Goal: Task Accomplishment & Management: Complete application form

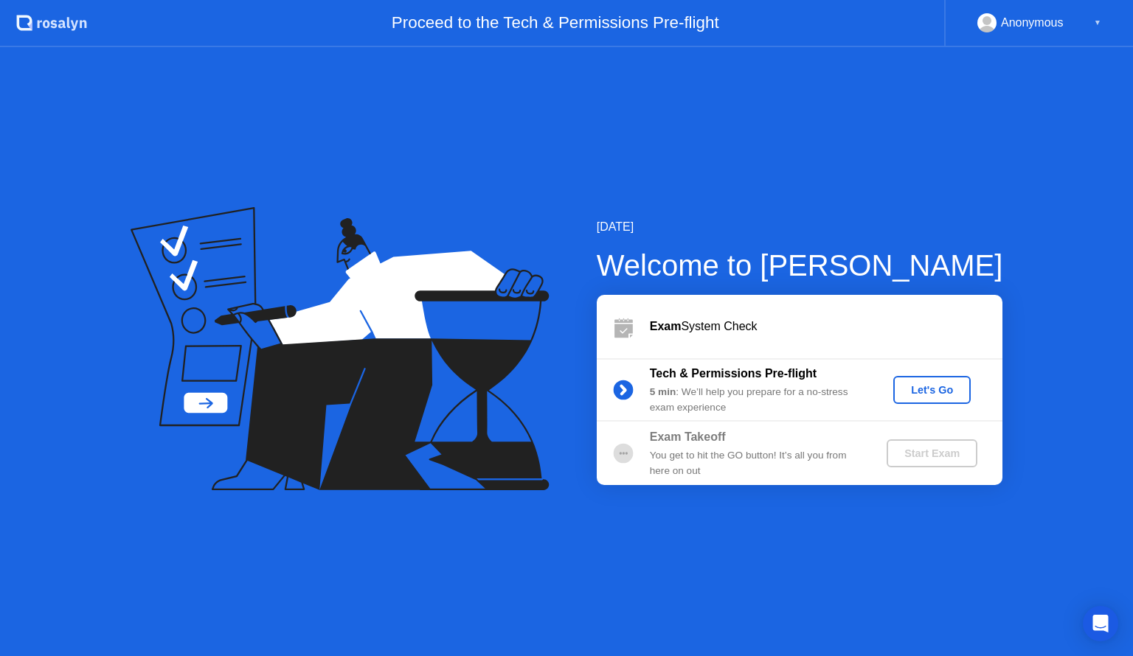
click at [953, 396] on div "Let's Go" at bounding box center [932, 390] width 66 height 12
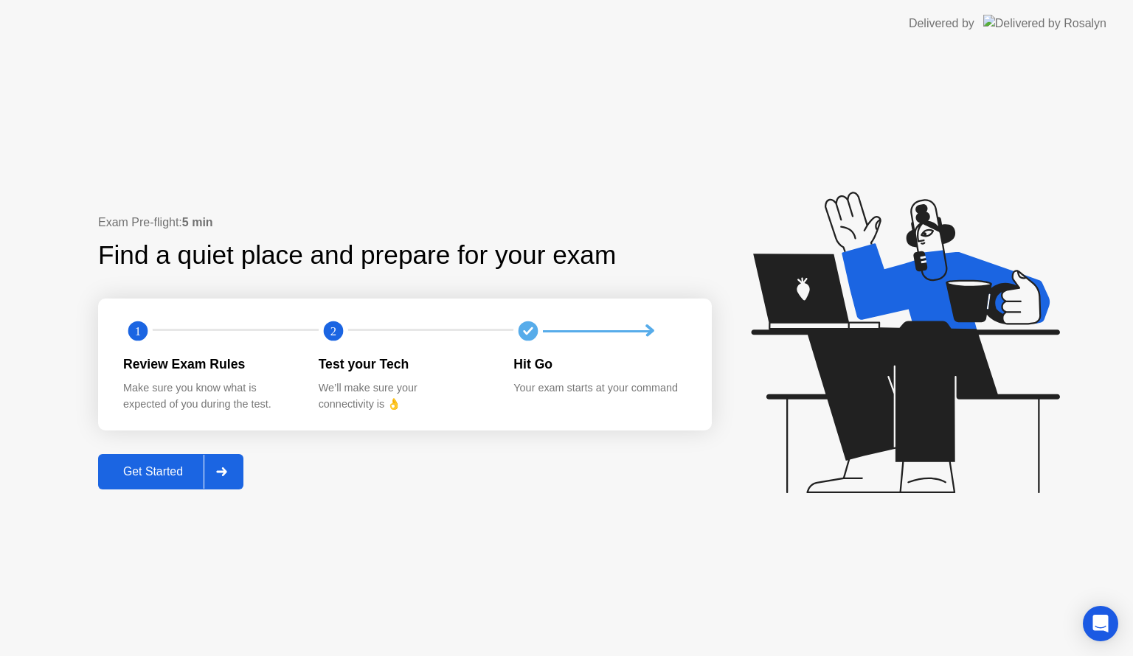
click at [170, 484] on button "Get Started" at bounding box center [170, 471] width 145 height 35
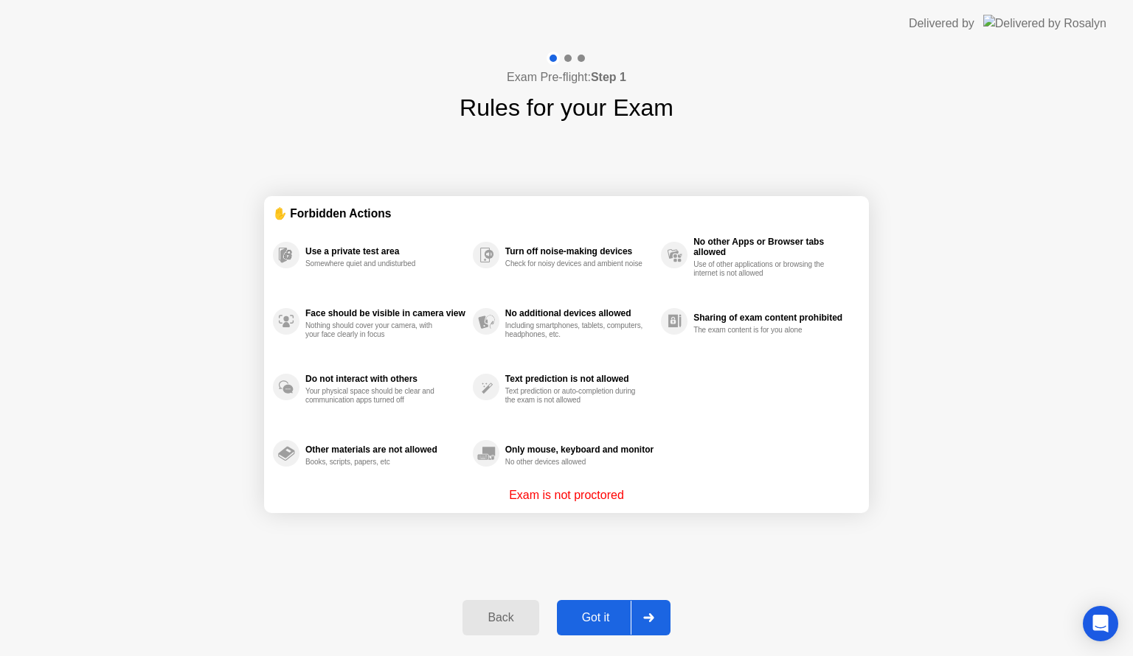
click at [599, 618] on div "Got it" at bounding box center [595, 617] width 69 height 13
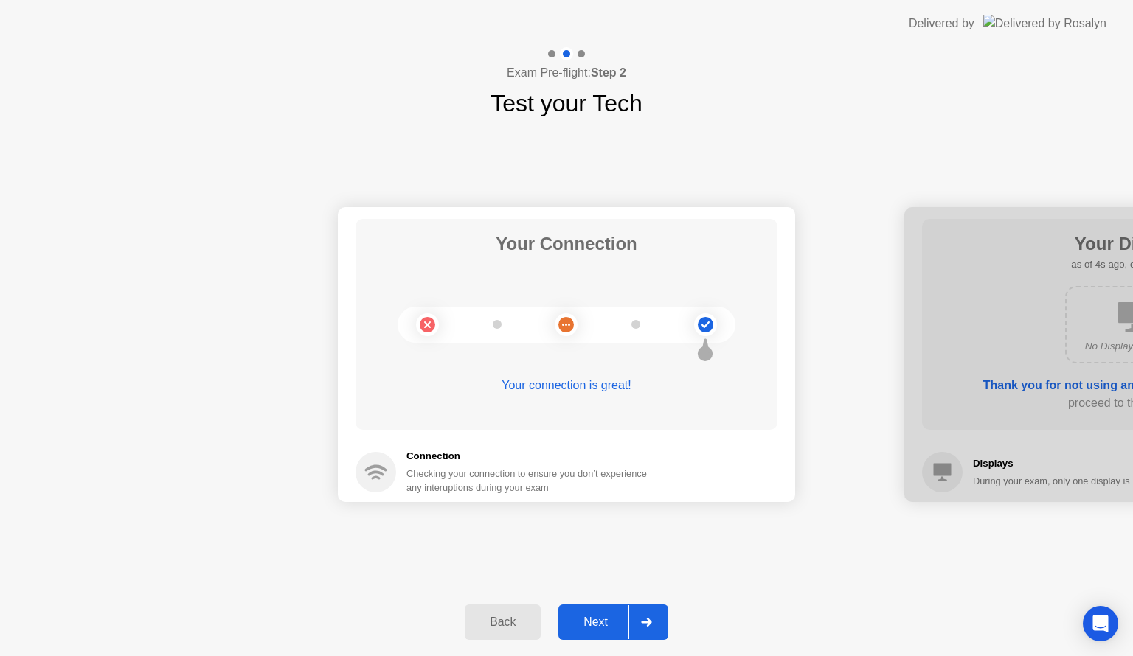
click at [616, 629] on div "Next" at bounding box center [596, 622] width 66 height 13
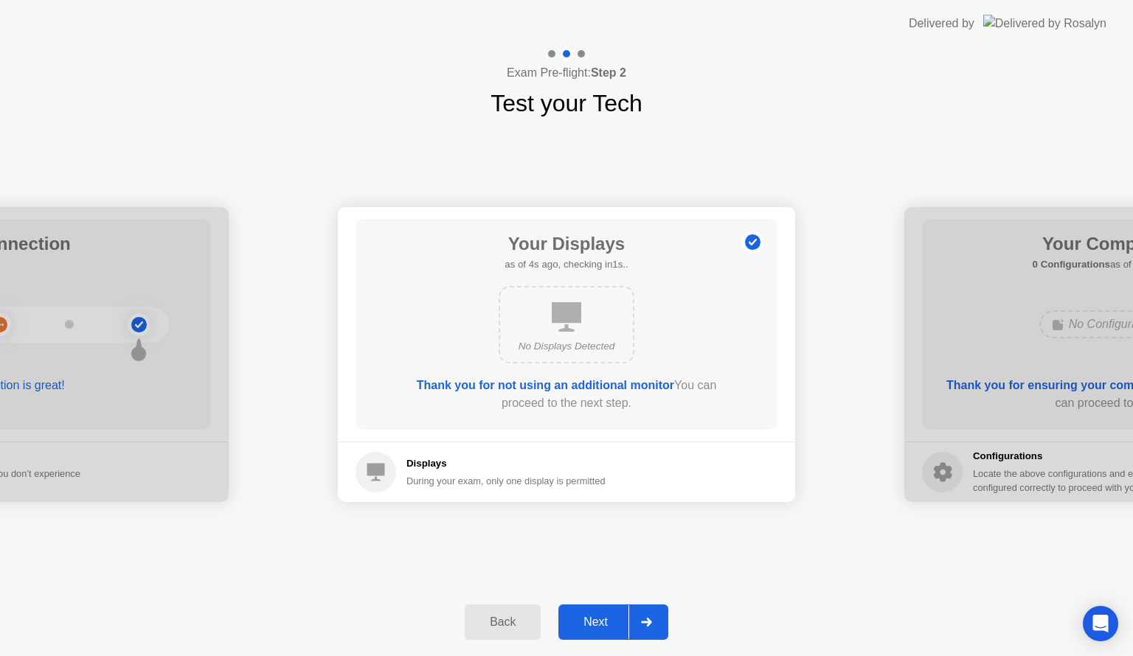
click at [617, 629] on div "Next" at bounding box center [596, 622] width 66 height 13
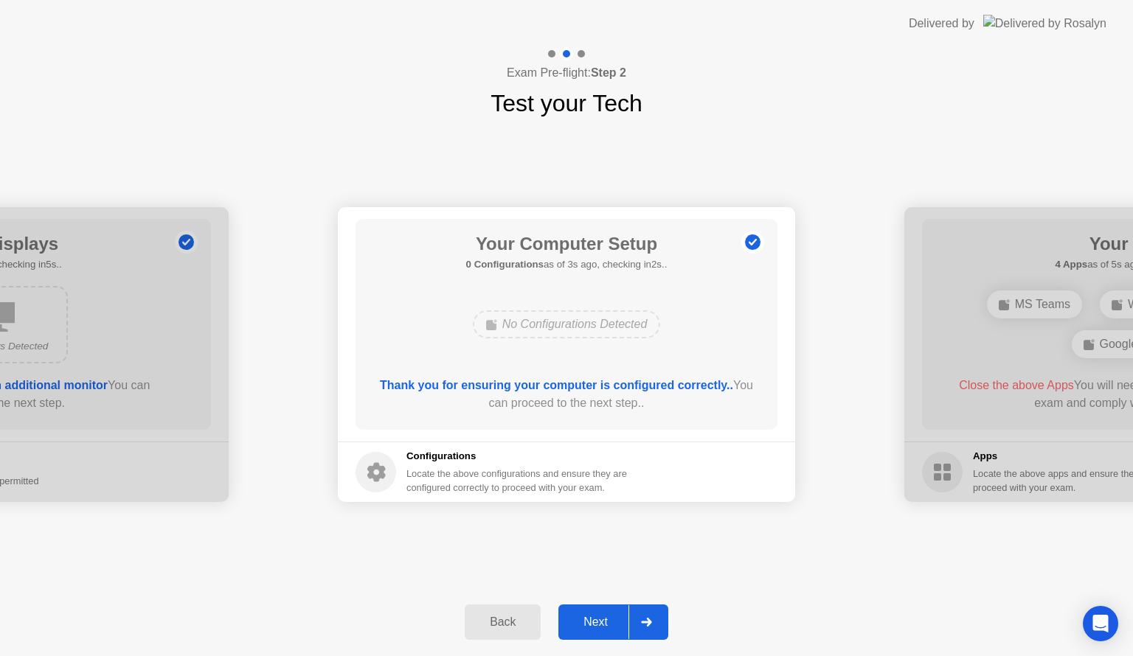
click at [590, 612] on button "Next" at bounding box center [613, 622] width 110 height 35
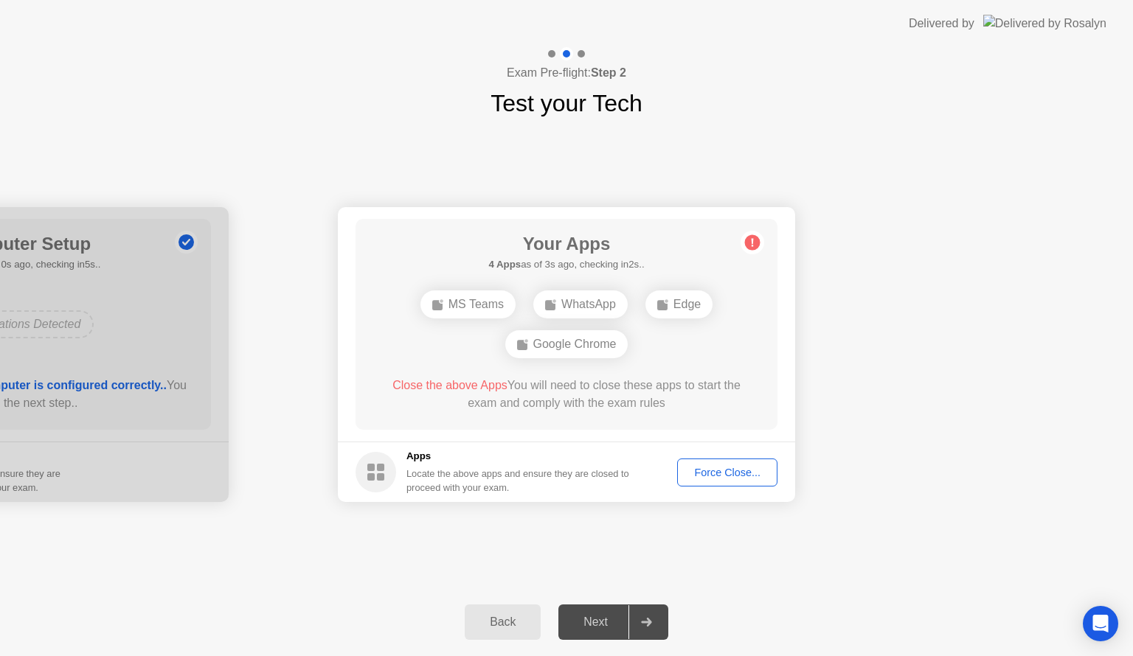
click at [724, 474] on div "Force Close..." at bounding box center [727, 473] width 90 height 12
click at [702, 472] on div "Force Close..." at bounding box center [727, 473] width 90 height 12
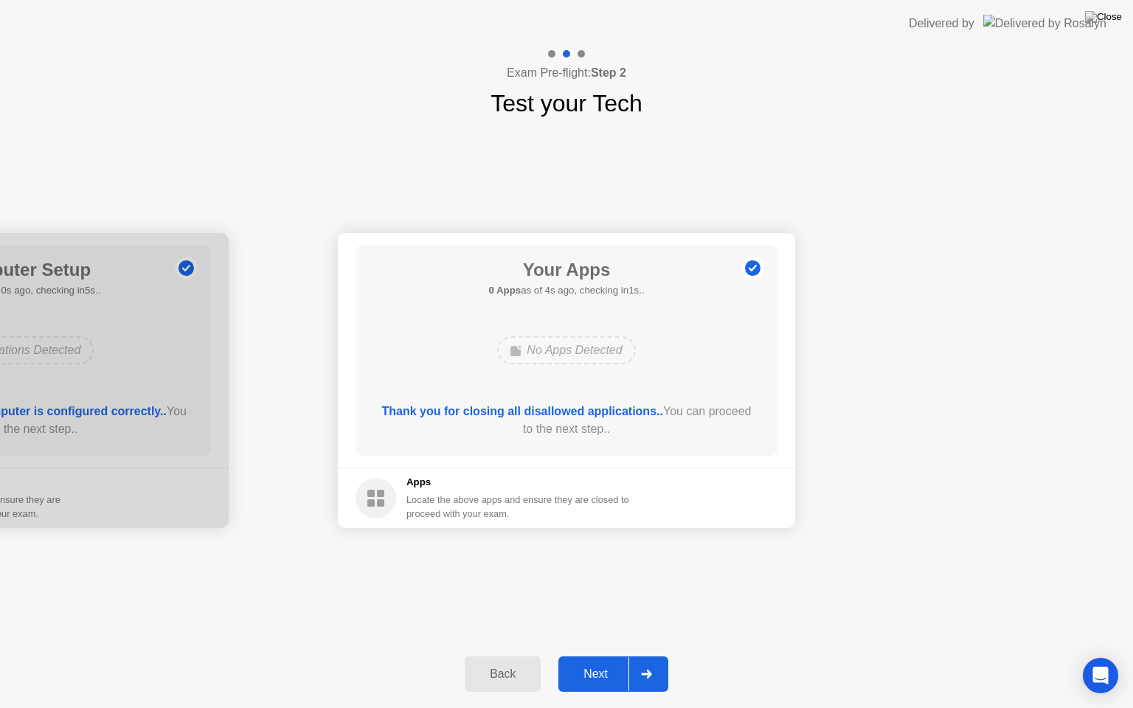
click at [612, 656] on div "Next" at bounding box center [596, 673] width 66 height 13
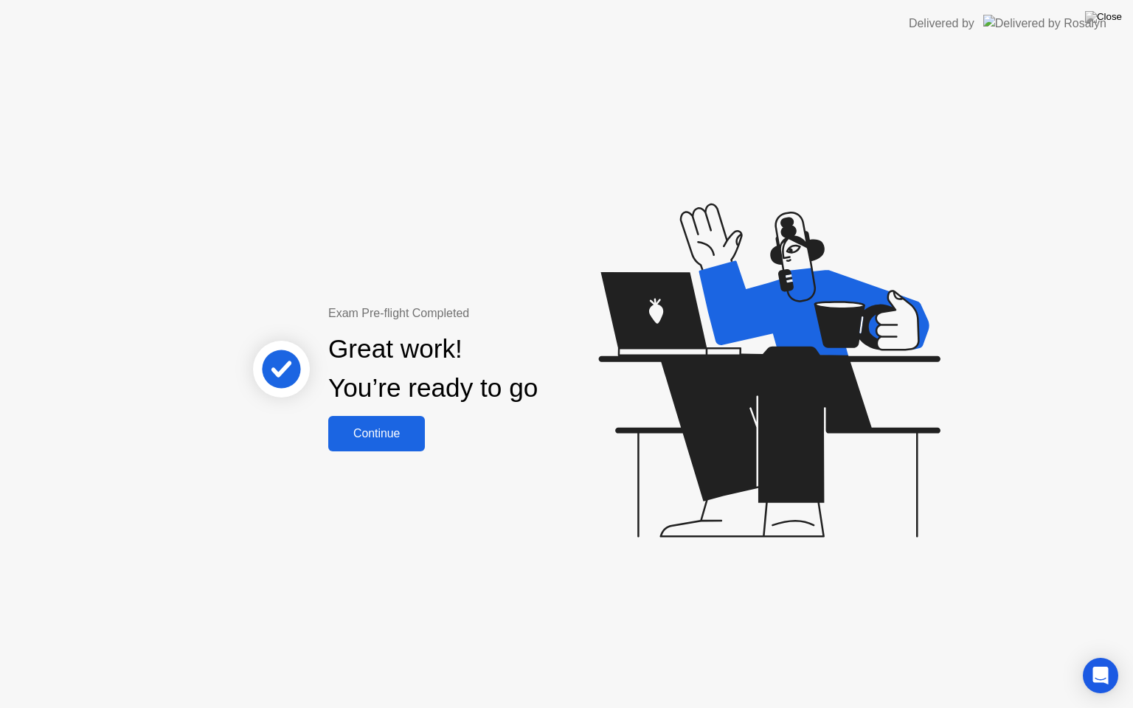
click at [372, 433] on div "Continue" at bounding box center [377, 433] width 88 height 13
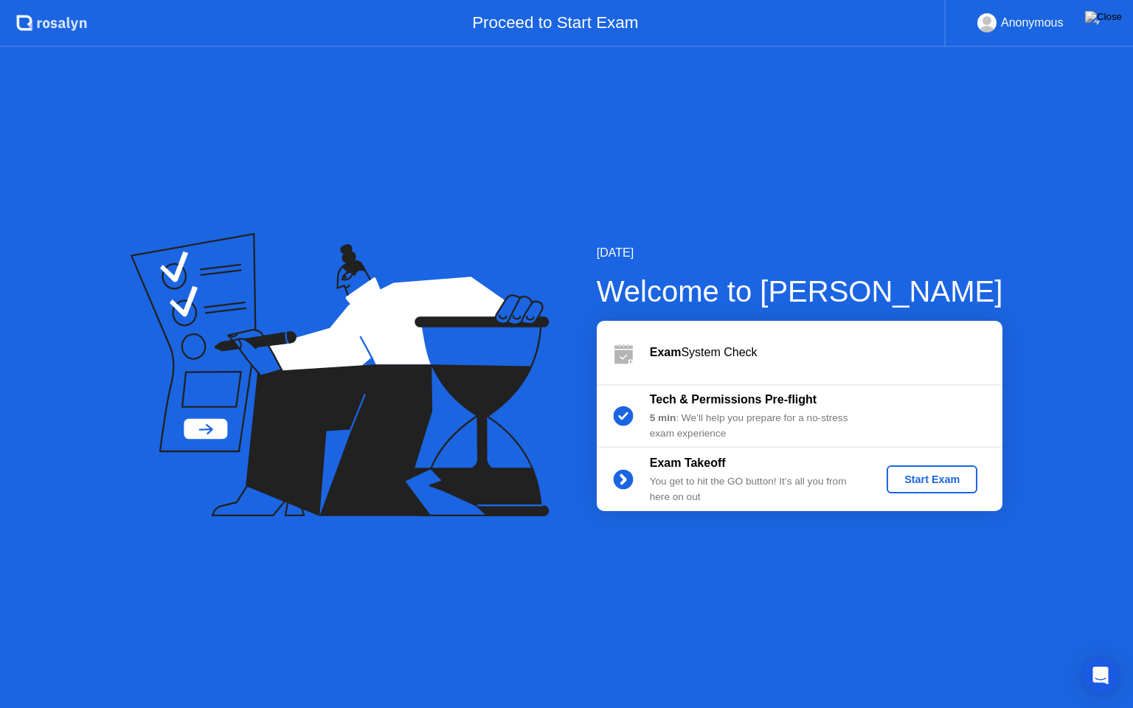
click at [894, 480] on div "Start Exam" at bounding box center [931, 479] width 79 height 12
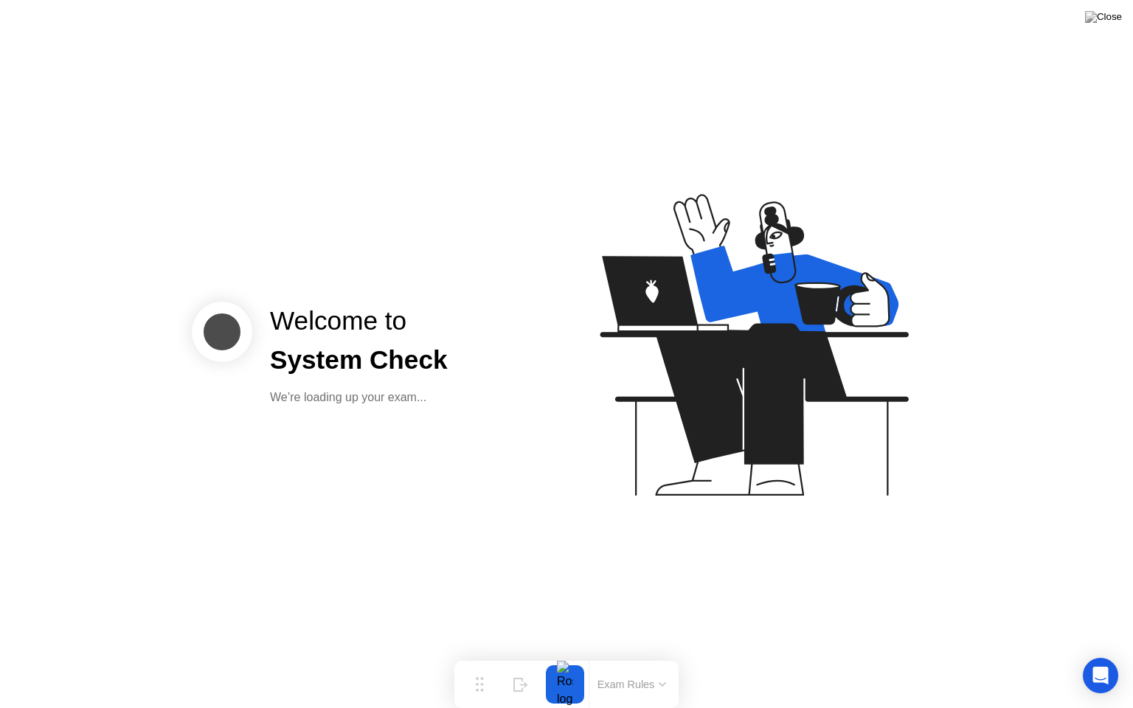
click at [386, 423] on div "Welcome to System Check We’re loading up your exam..." at bounding box center [566, 354] width 1133 height 708
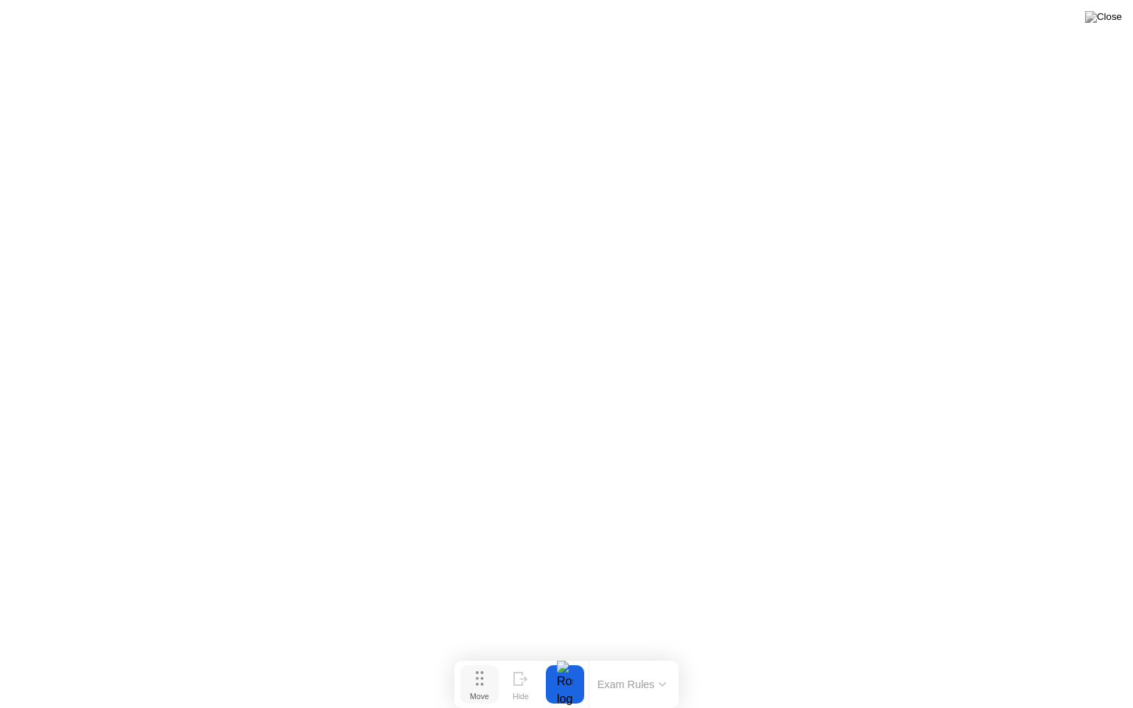
click at [485, 656] on button "Move" at bounding box center [479, 684] width 38 height 38
click at [639, 656] on button "Exam Rules" at bounding box center [632, 684] width 78 height 13
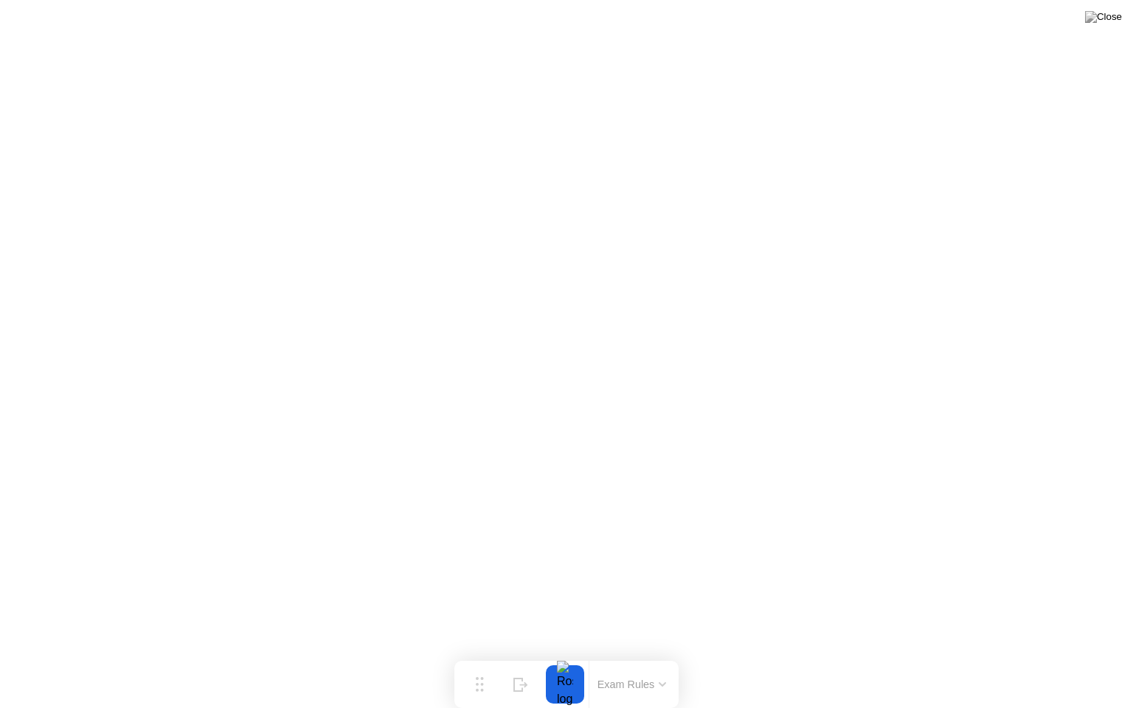
click at [664, 656] on icon at bounding box center [662, 684] width 7 height 4
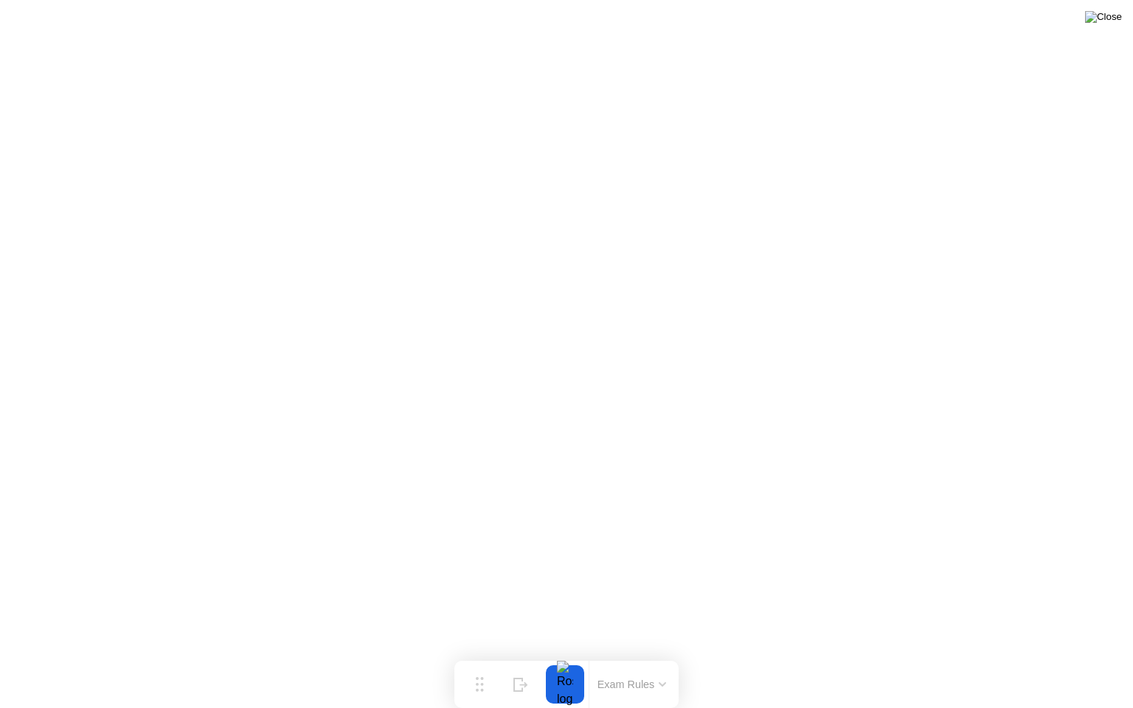
click at [1112, 18] on img at bounding box center [1103, 17] width 37 height 12
